Goal: Find specific page/section: Find specific page/section

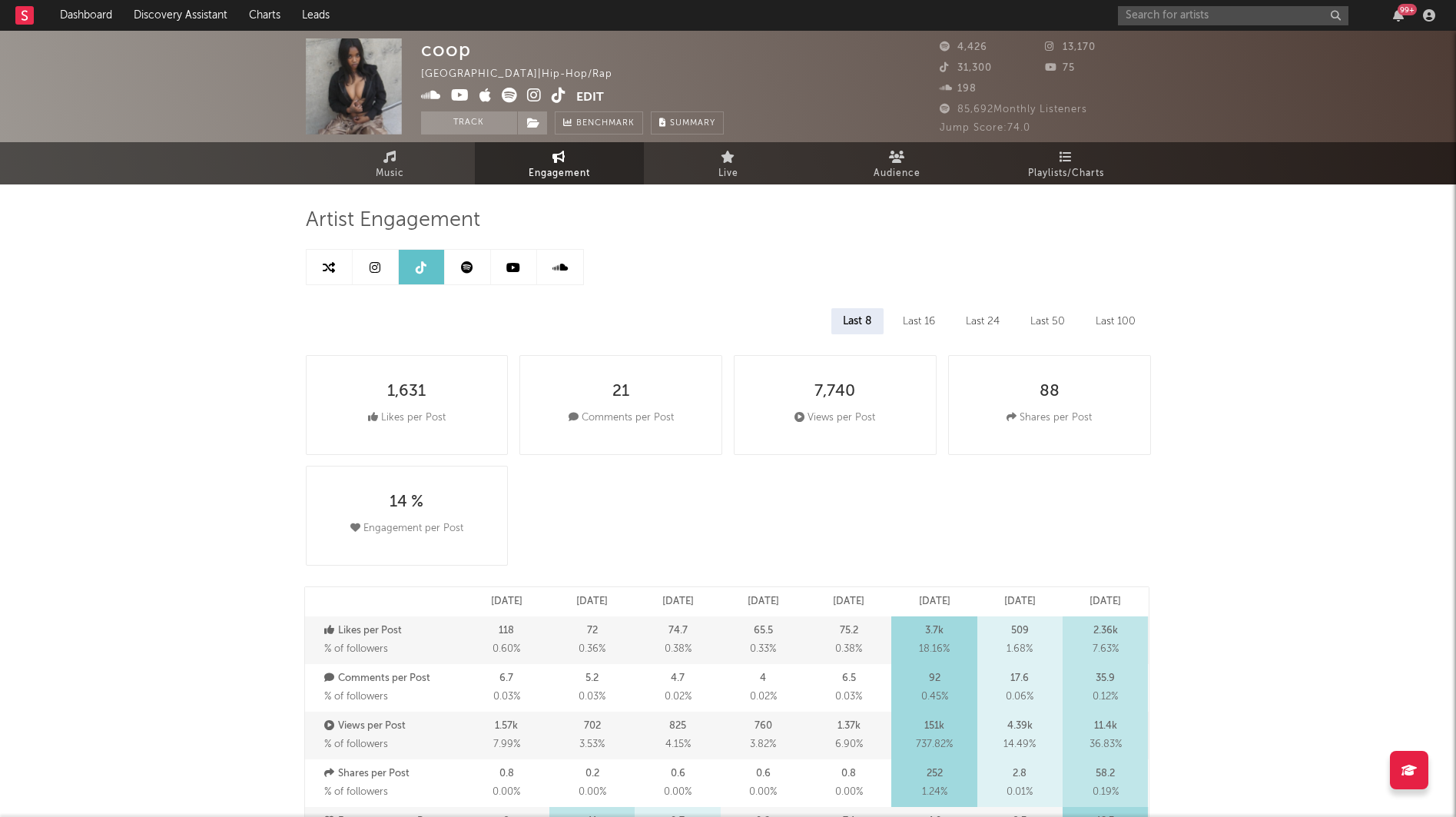
select select "6m"
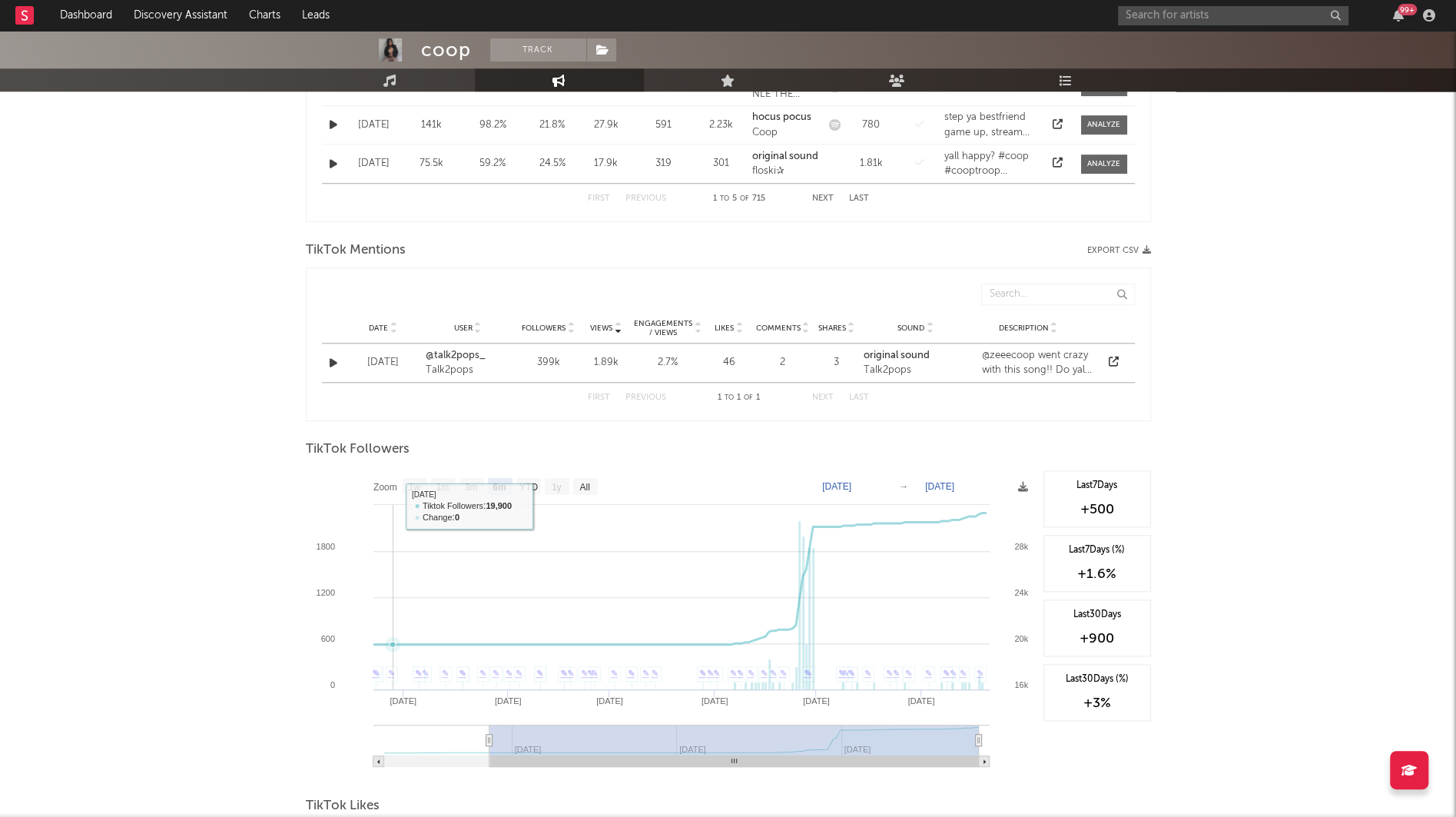
scroll to position [786, 0]
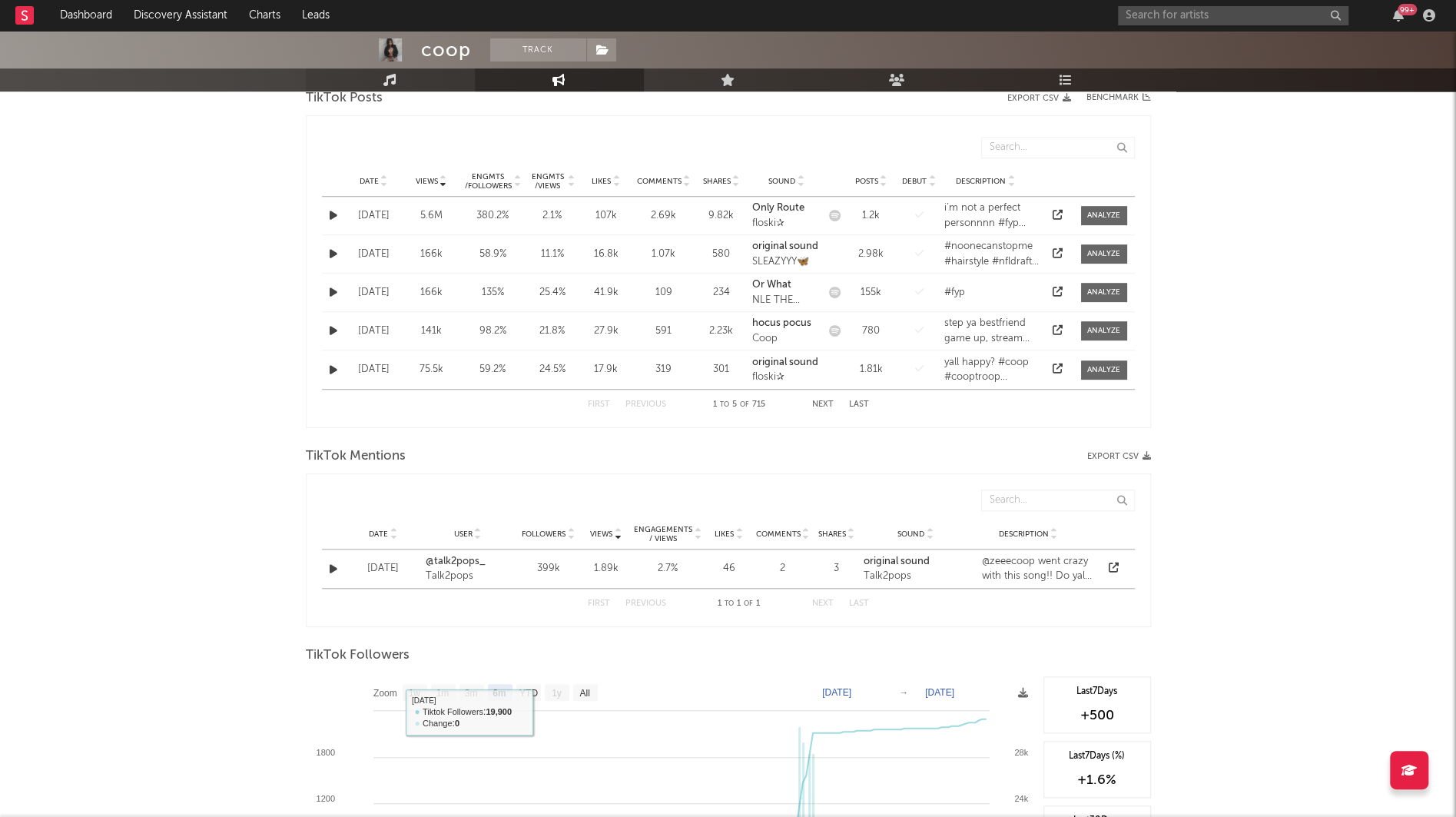
click at [402, 89] on link "Music" at bounding box center [390, 80] width 169 height 23
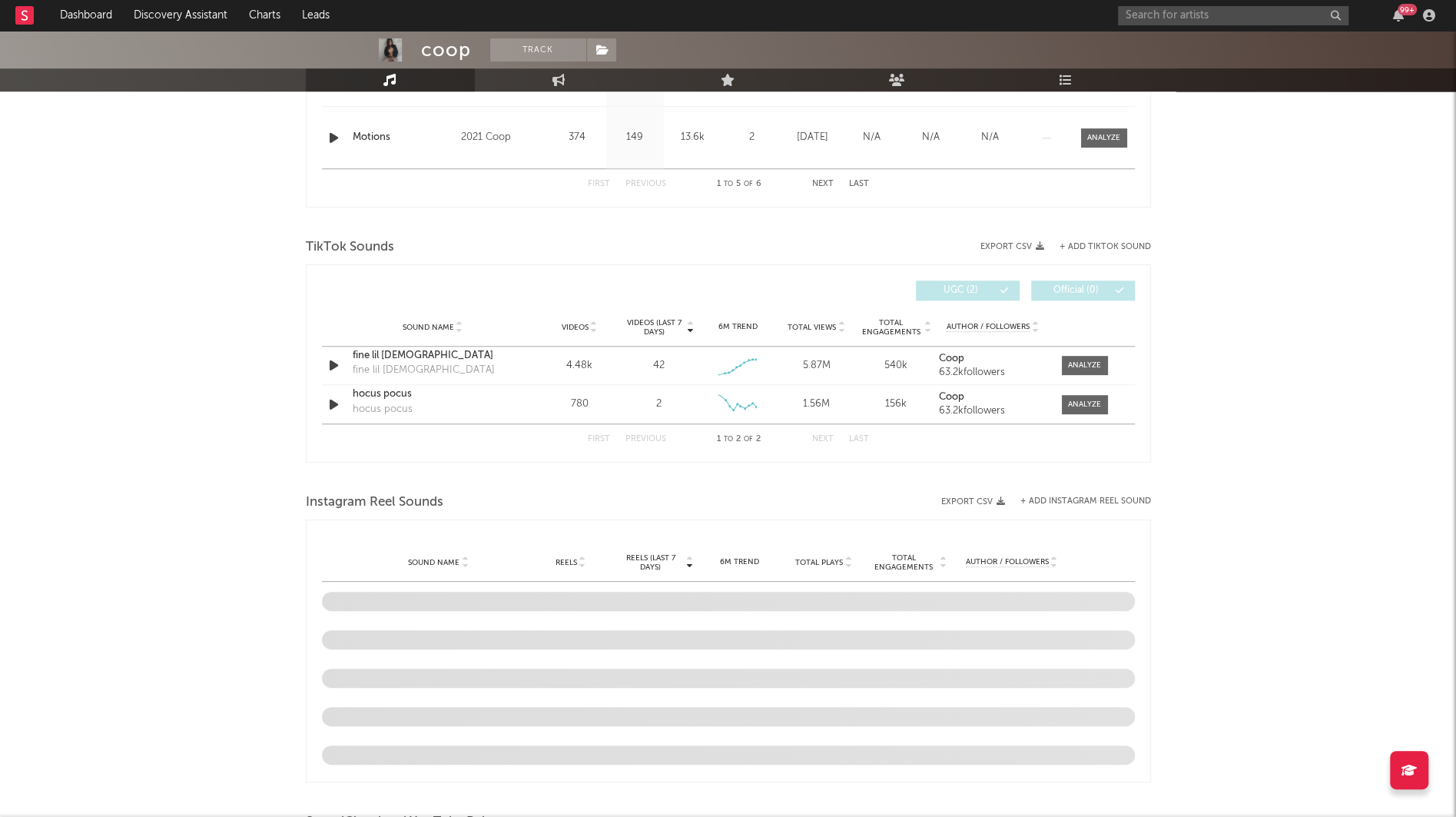
select select "6m"
